Goal: Entertainment & Leisure: Consume media (video, audio)

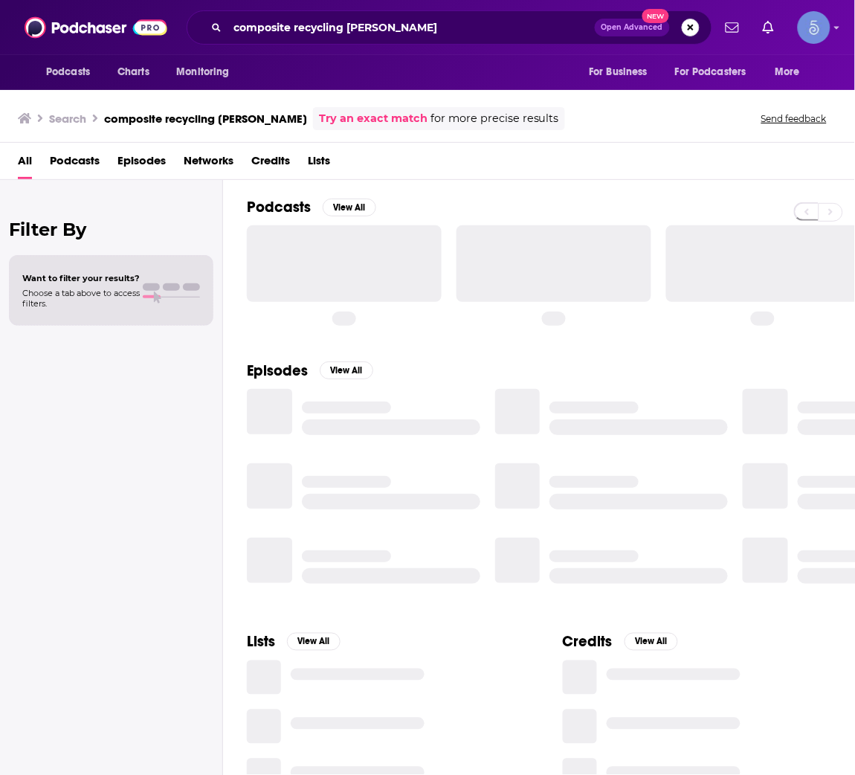
click at [694, 33] on button "Search podcasts, credits, & more..." at bounding box center [691, 28] width 18 height 18
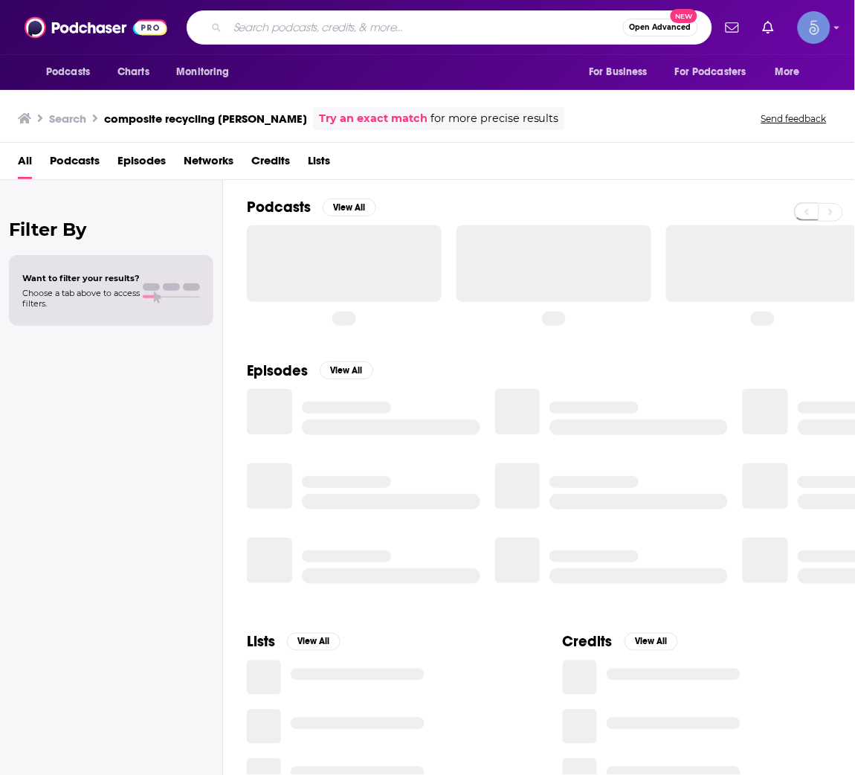
click at [447, 30] on input "Search podcasts, credits, & more..." at bounding box center [426, 28] width 396 height 24
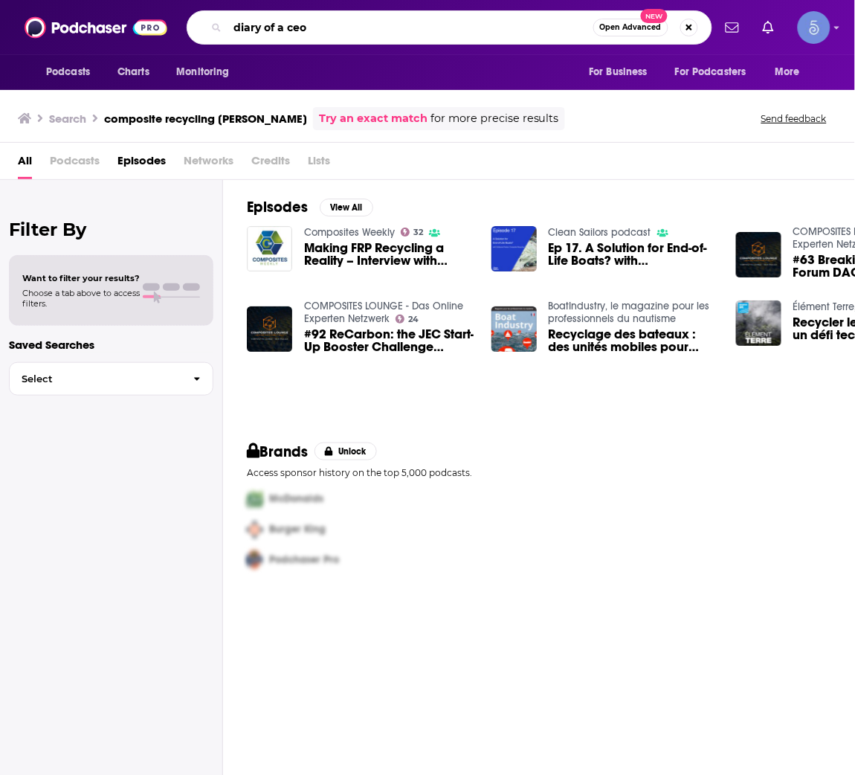
type input "diary of a ceo"
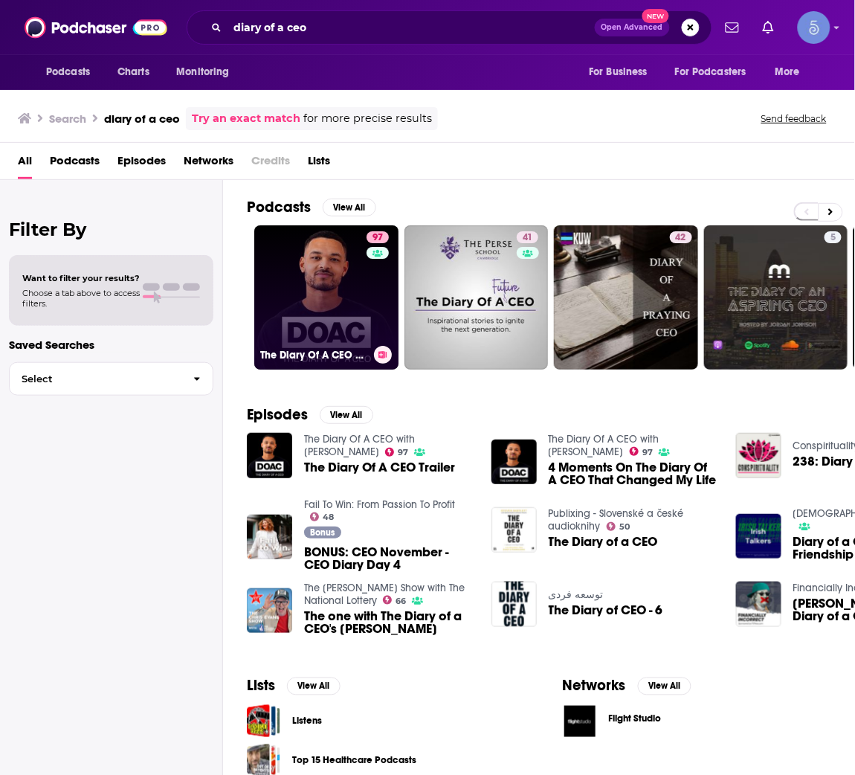
click at [305, 259] on link "97 The Diary Of A CEO with Steven Bartlett" at bounding box center [326, 297] width 144 height 144
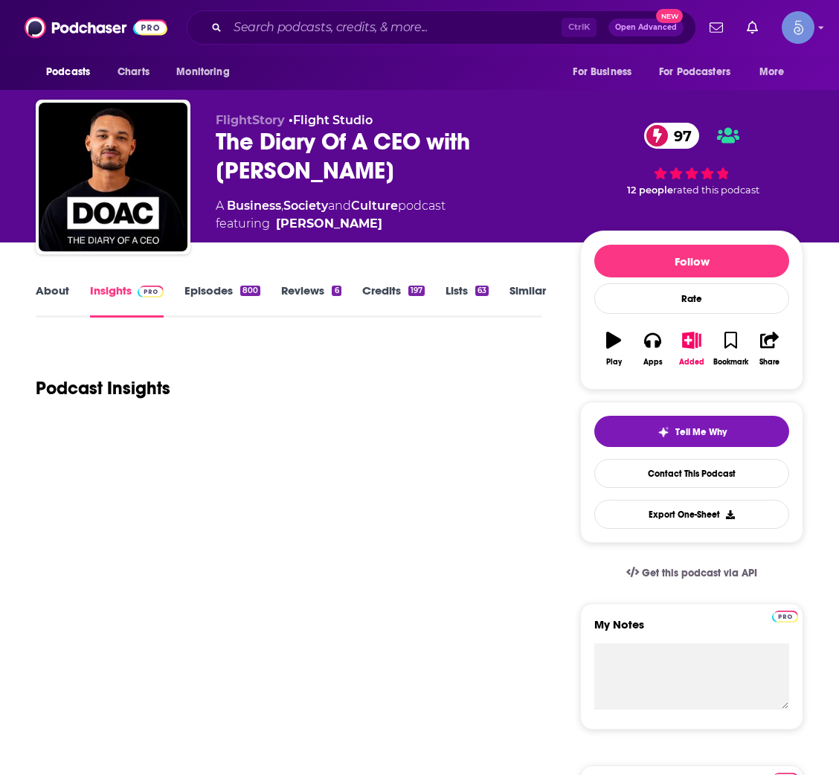
click at [231, 296] on link "Episodes 800" at bounding box center [222, 300] width 76 height 34
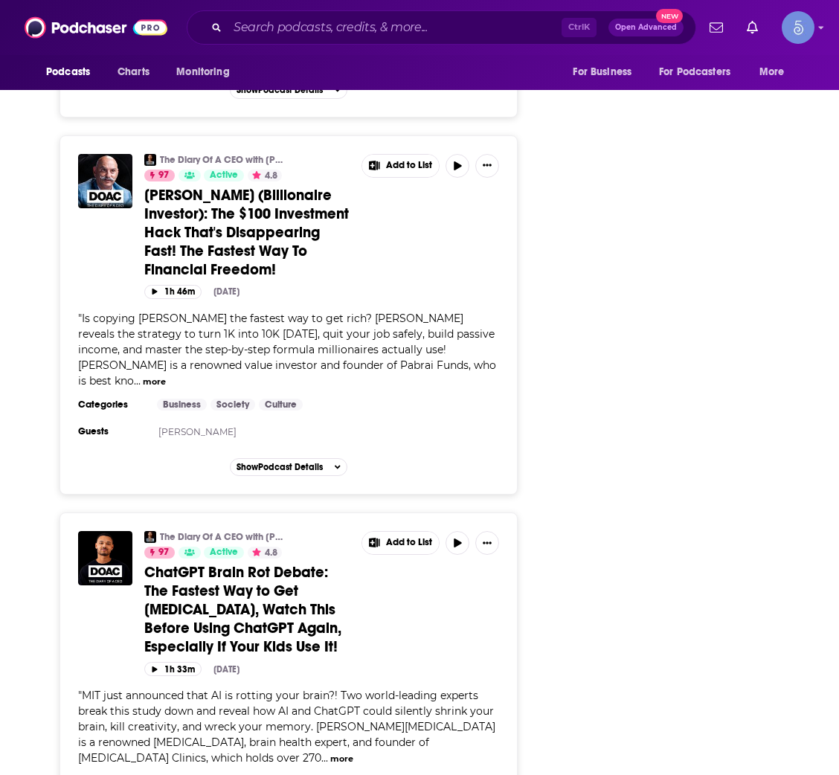
scroll to position [2230, 0]
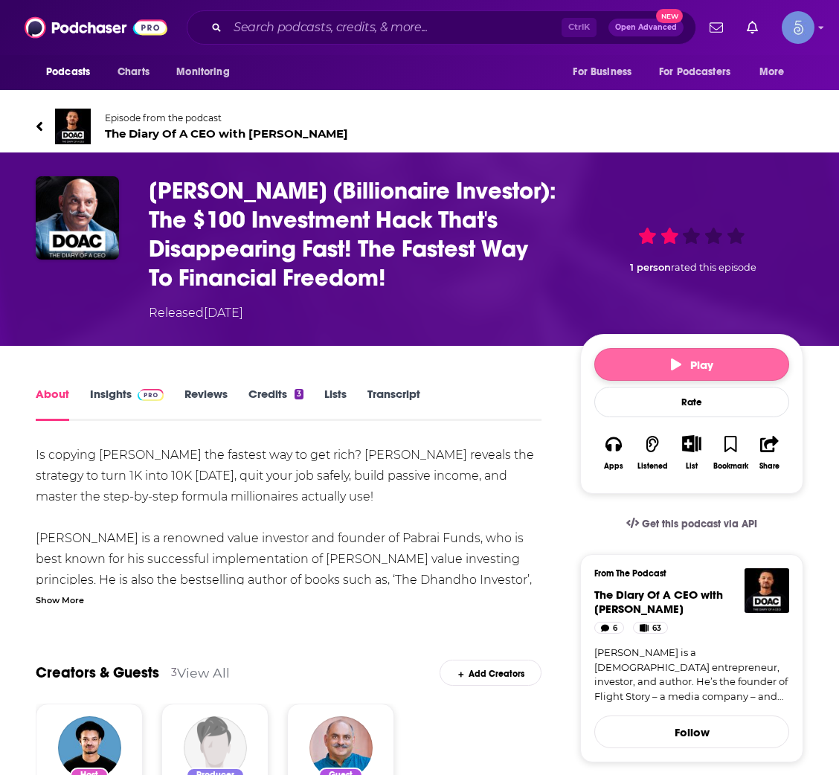
click at [707, 360] on span "Play" at bounding box center [692, 365] width 42 height 14
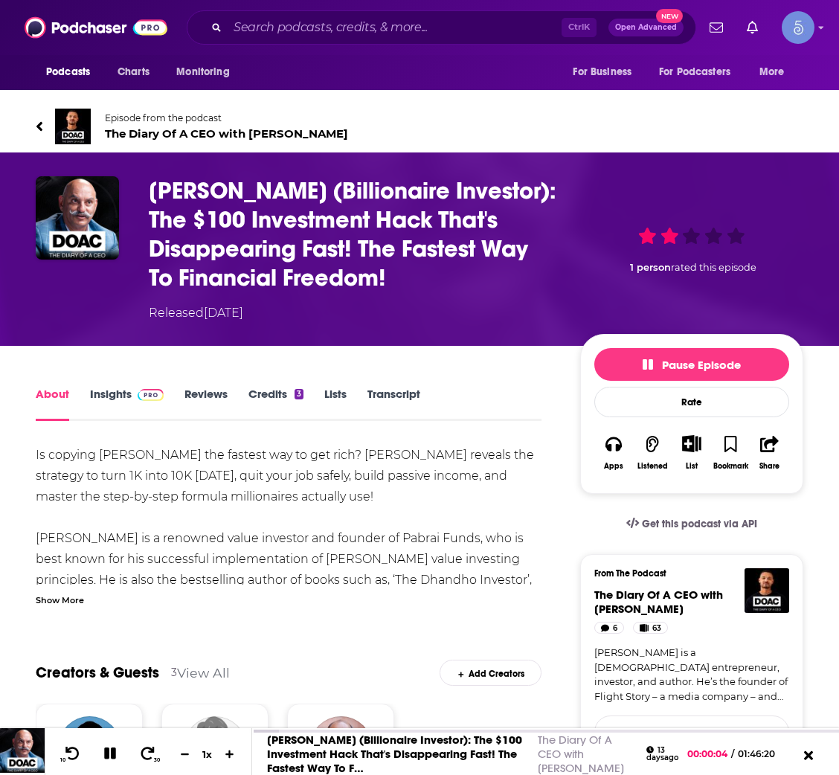
drag, startPoint x: 410, startPoint y: 283, endPoint x: 133, endPoint y: 184, distance: 293.8
click at [133, 184] on div "[PERSON_NAME] (Billionaire Investor): The $100 Investment Hack That's Disappear…" at bounding box center [419, 249] width 767 height 146
copy h1 "[PERSON_NAME] (Billionaire Investor): The $100 Investment Hack That's Disappear…"
drag, startPoint x: 374, startPoint y: 315, endPoint x: 146, endPoint y: 318, distance: 228.3
click at [146, 318] on div "[PERSON_NAME] (Billionaire Investor): The $100 Investment Hack That's Disappear…" at bounding box center [419, 249] width 767 height 146
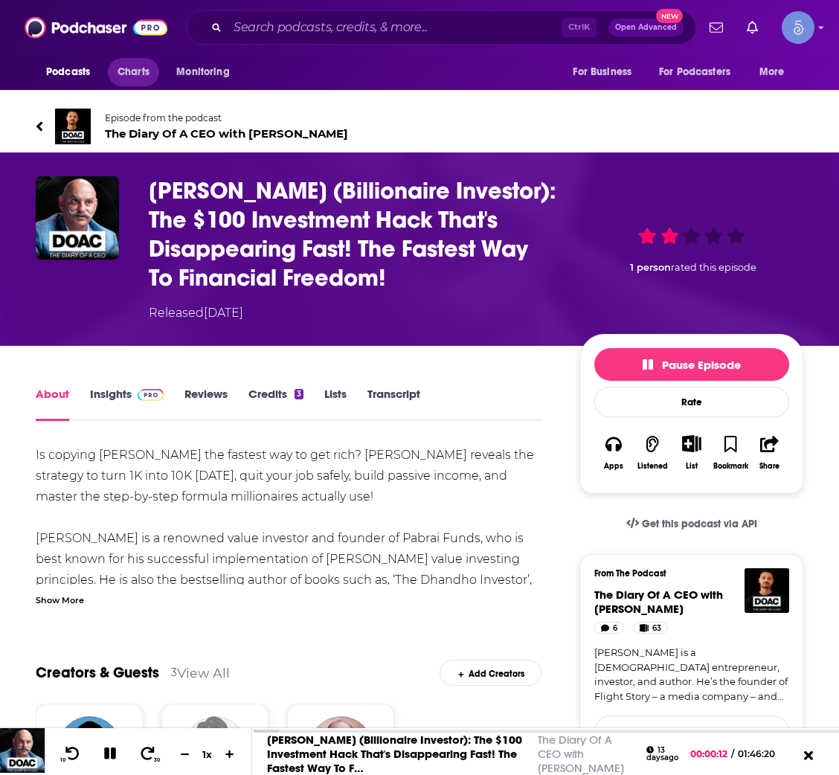
copy div "Released [DATE]"
